Goal: Information Seeking & Learning: Learn about a topic

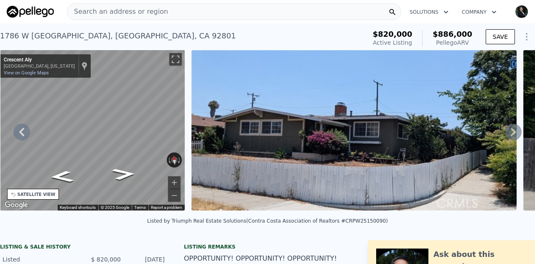
click at [111, 13] on span "Search an address or region" at bounding box center [117, 12] width 101 height 10
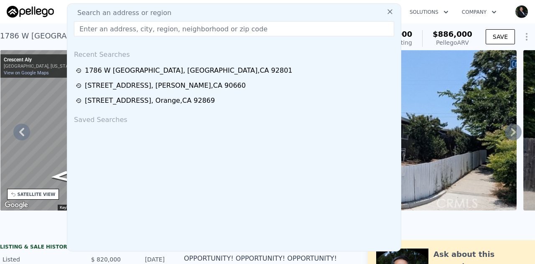
type input "[STREET_ADDRESS]"
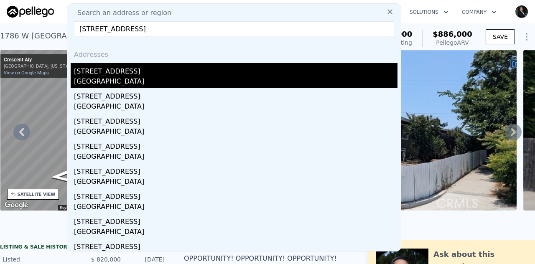
click at [100, 76] on div "[STREET_ADDRESS]" at bounding box center [236, 69] width 324 height 13
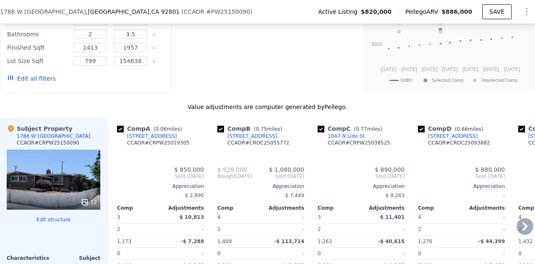
type input "2"
type input "1"
type input "2"
type input "998"
type input "1432"
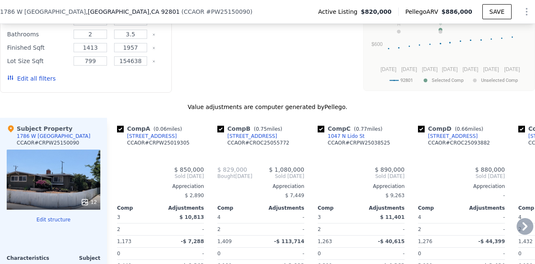
type input "4200"
type input "7222"
type input "$ 886,000"
type input "-$ 41,832"
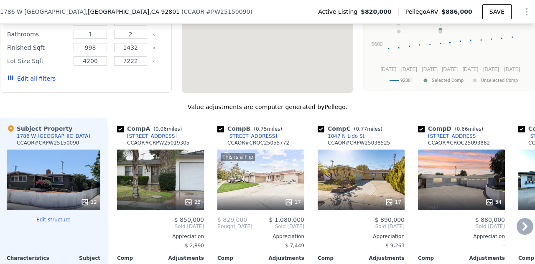
scroll to position [875, 0]
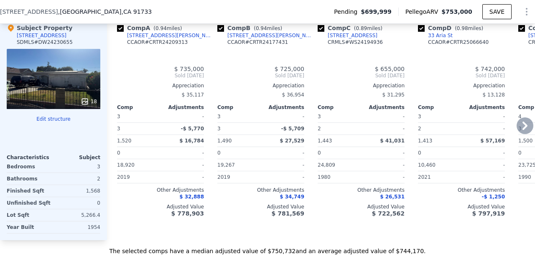
type input "3"
type input "2"
type input "3.5"
type input "1413"
type input "1957"
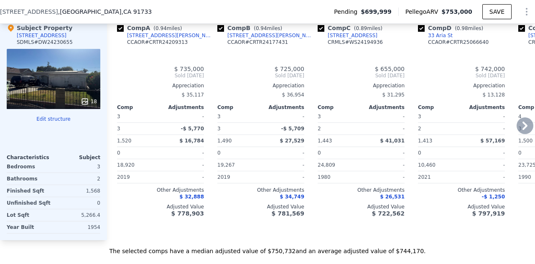
type input "799"
type input "154638"
type input "$ 753,000"
type input "-$ 40,085"
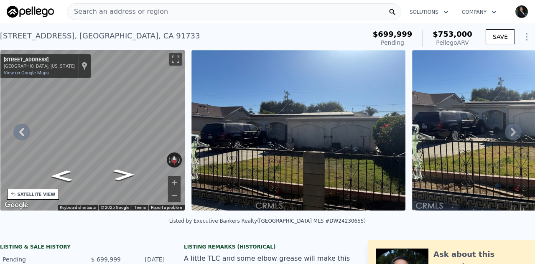
drag, startPoint x: 94, startPoint y: 12, endPoint x: 80, endPoint y: 13, distance: 13.5
click at [80, 13] on span "Search an address or region" at bounding box center [117, 12] width 101 height 10
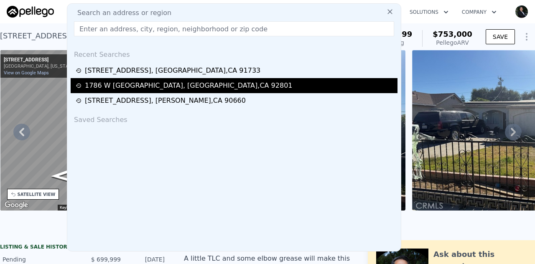
click at [112, 87] on div "[STREET_ADDRESS]" at bounding box center [189, 86] width 208 height 10
type input "2"
type input "1"
type input "2"
type input "998"
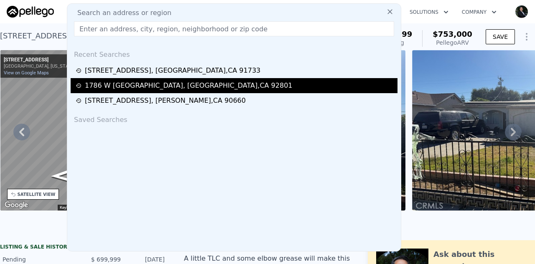
type input "1432"
type input "4200"
type input "7222"
type input "$ 886,000"
type input "-$ 41,832"
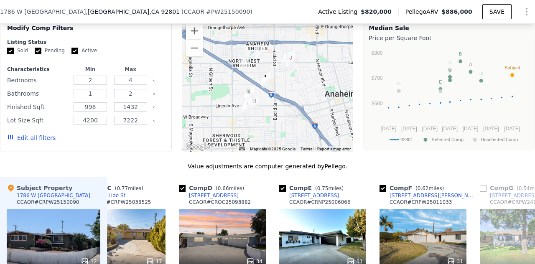
scroll to position [765, 0]
click at [282, 191] on input "checkbox" at bounding box center [282, 188] width 7 height 7
checkbox input "false"
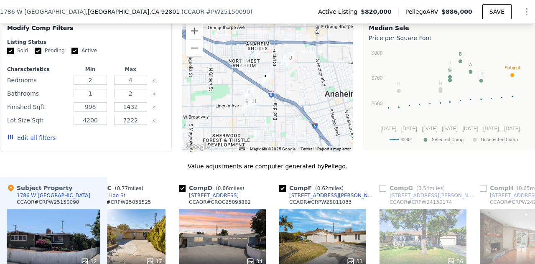
click at [281, 192] on input "checkbox" at bounding box center [282, 188] width 7 height 7
checkbox input "false"
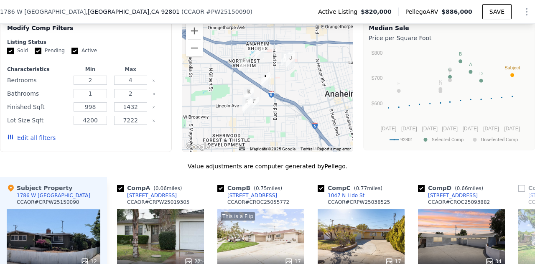
click at [220, 192] on input "checkbox" at bounding box center [220, 188] width 7 height 7
checkbox input "false"
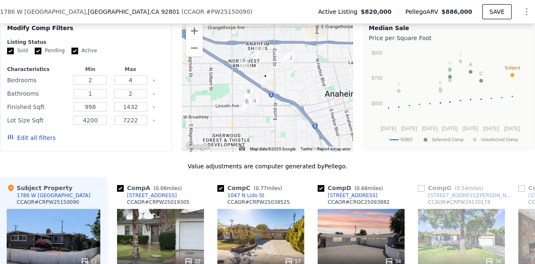
scroll to position [761, 0]
